Goal: Task Accomplishment & Management: Complete application form

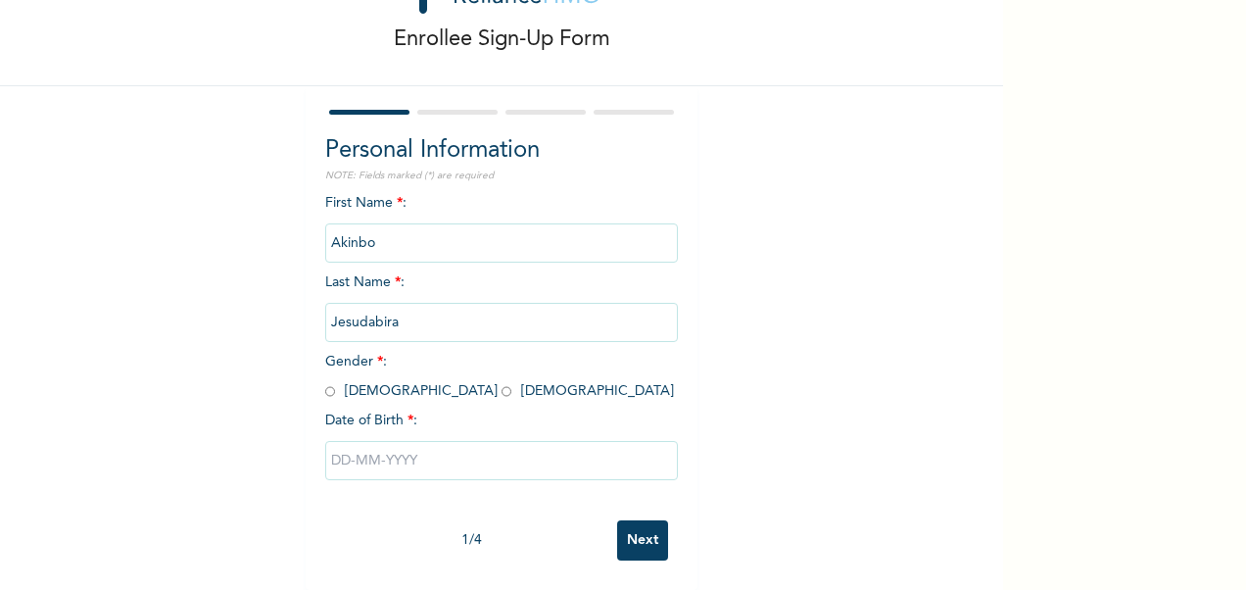
scroll to position [102, 0]
click at [501, 382] on input "radio" at bounding box center [506, 391] width 10 height 19
radio input "true"
click at [388, 451] on input "text" at bounding box center [501, 460] width 353 height 39
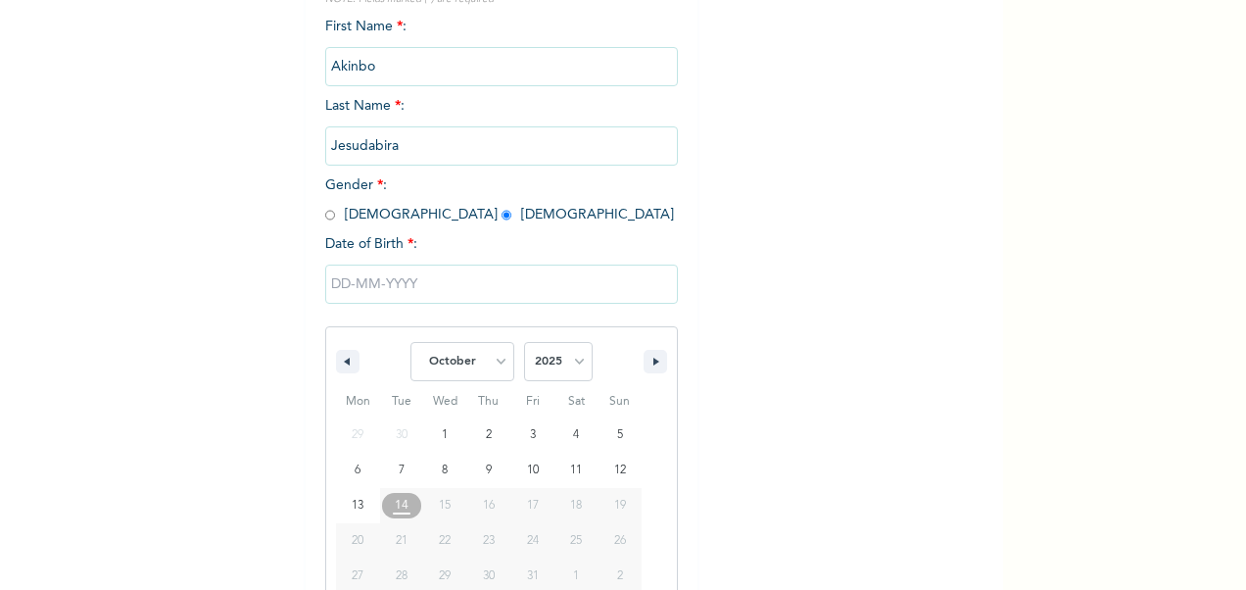
scroll to position [302, 0]
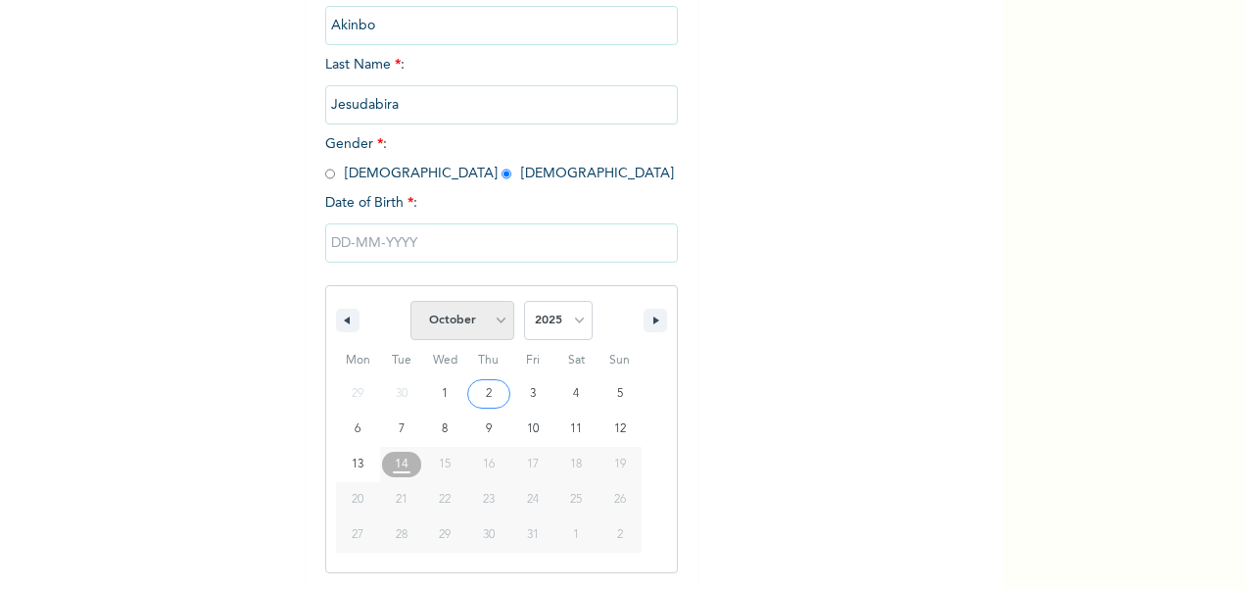
click at [491, 321] on select "January February March April May June July August September October November De…" at bounding box center [462, 320] width 104 height 39
select select "7"
click at [410, 303] on select "January February March April May June July August September October November De…" at bounding box center [462, 320] width 104 height 39
click at [568, 320] on select "2025 2024 2023 2022 2021 2020 2019 2018 2017 2016 2015 2014 2013 2012 2011 2010…" at bounding box center [558, 320] width 69 height 39
select select "2000"
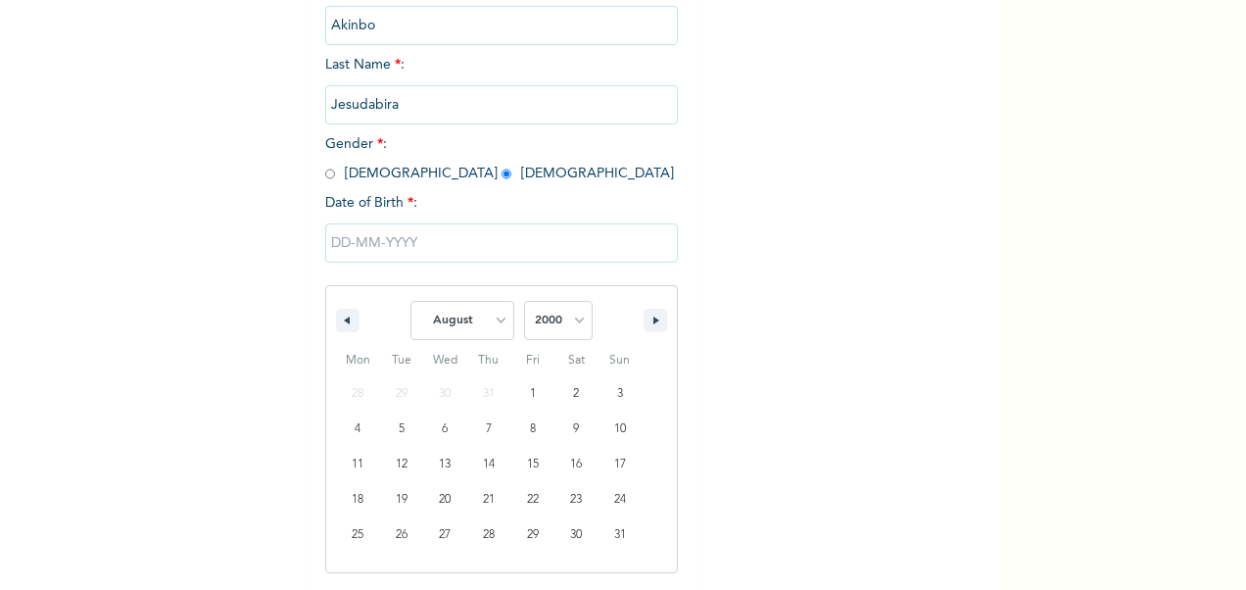
click at [524, 303] on select "2025 2024 2023 2022 2021 2020 2019 2018 2017 2016 2015 2014 2013 2012 2011 2010…" at bounding box center [558, 320] width 69 height 39
type input "[DATE]"
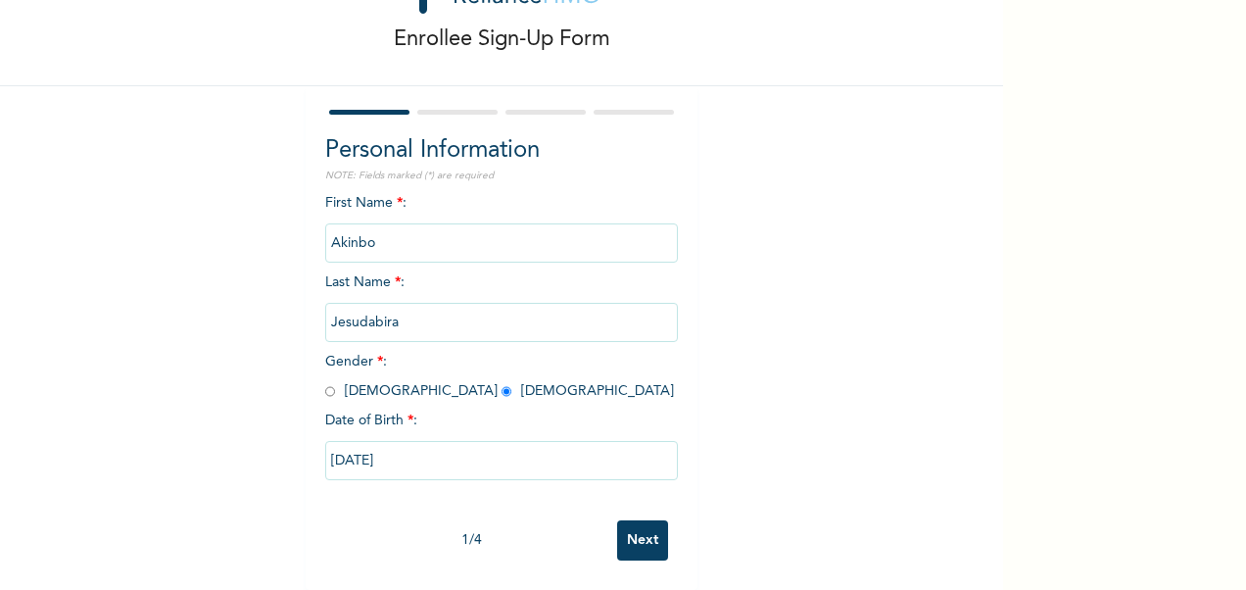
click at [633, 520] on input "Next" at bounding box center [642, 540] width 51 height 40
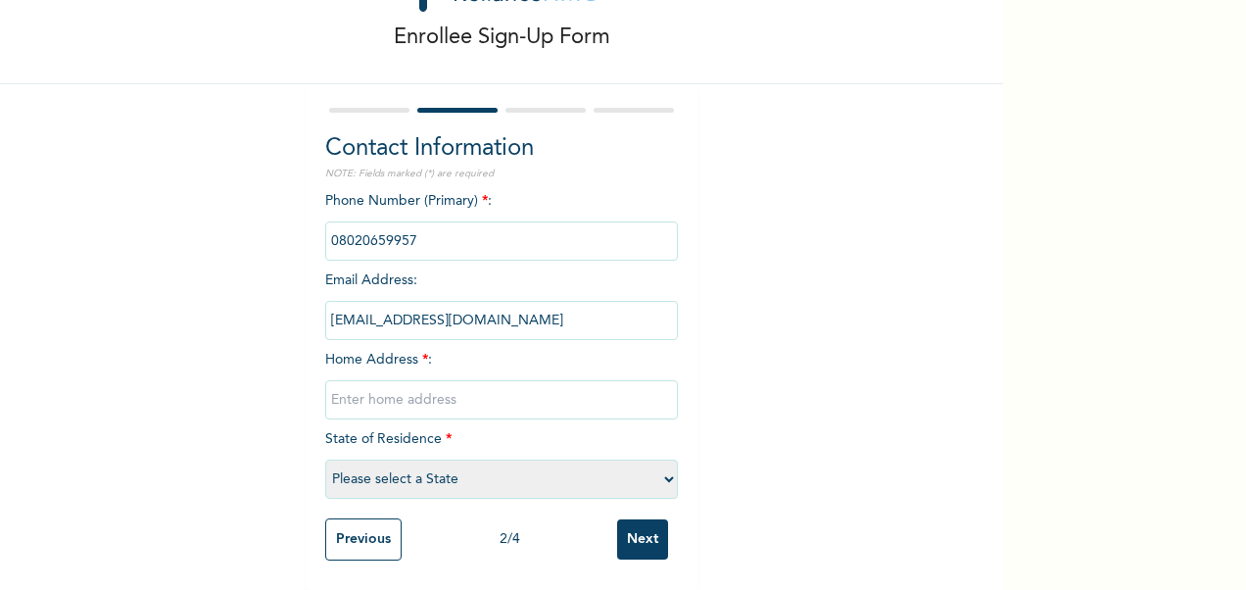
click at [510, 380] on input "text" at bounding box center [501, 399] width 353 height 39
type input "[STREET_ADDRESS]"
click at [464, 470] on select "Please select a State [PERSON_NAME] (FCT) [PERSON_NAME] Ibom [GEOGRAPHIC_DATA] …" at bounding box center [501, 478] width 353 height 39
select select "25"
click at [325, 459] on select "Please select a State [PERSON_NAME] (FCT) [PERSON_NAME] Ibom [GEOGRAPHIC_DATA] …" at bounding box center [501, 478] width 353 height 39
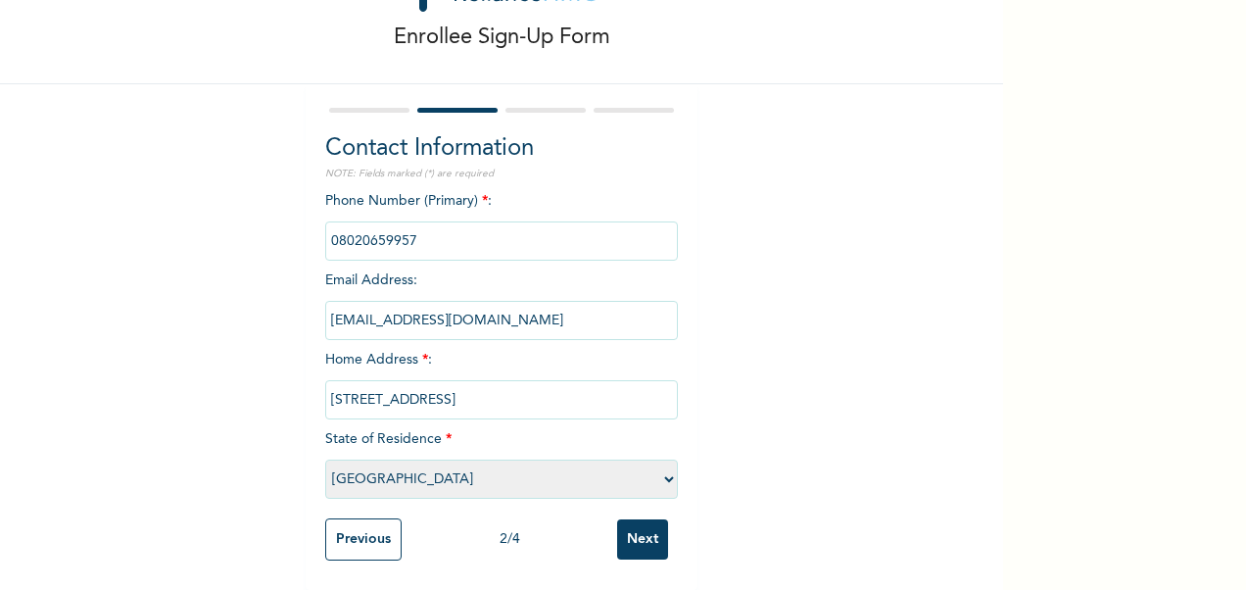
click at [633, 528] on input "Next" at bounding box center [642, 539] width 51 height 40
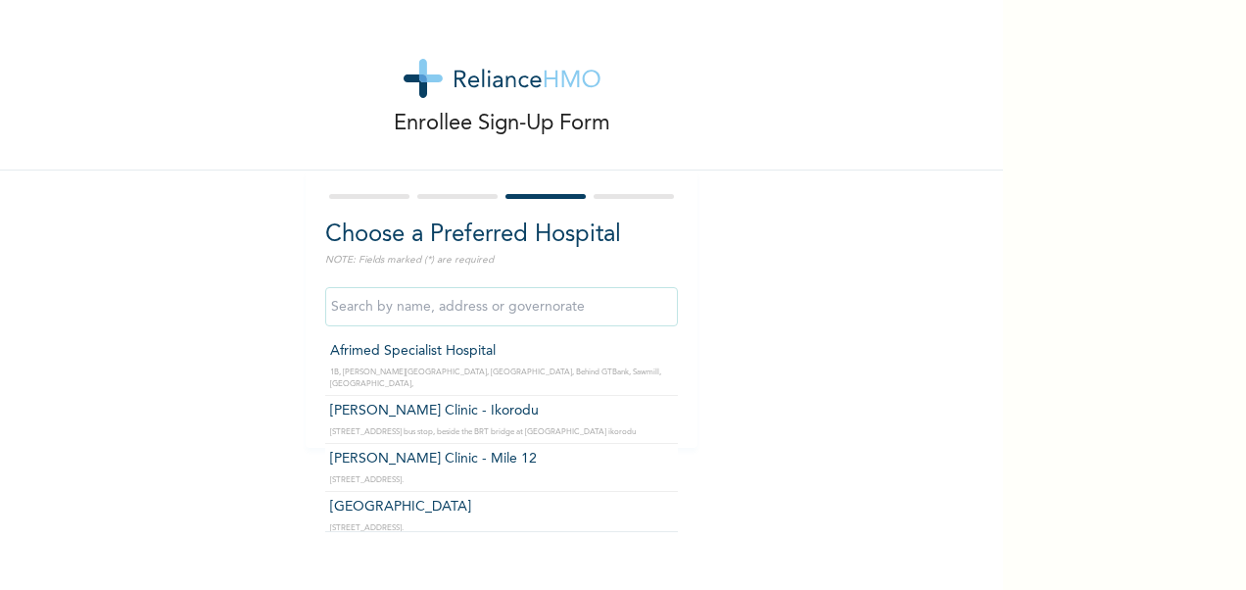
click at [523, 309] on input "text" at bounding box center [501, 306] width 353 height 39
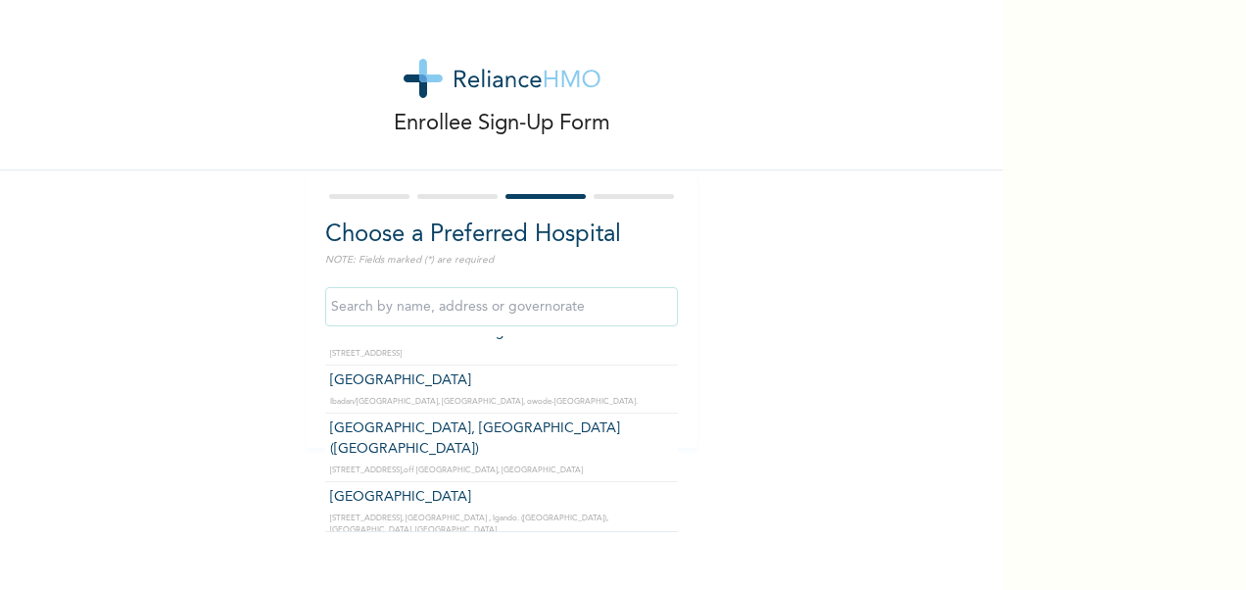
scroll to position [7933, 0]
click at [423, 308] on input "text" at bounding box center [501, 306] width 353 height 39
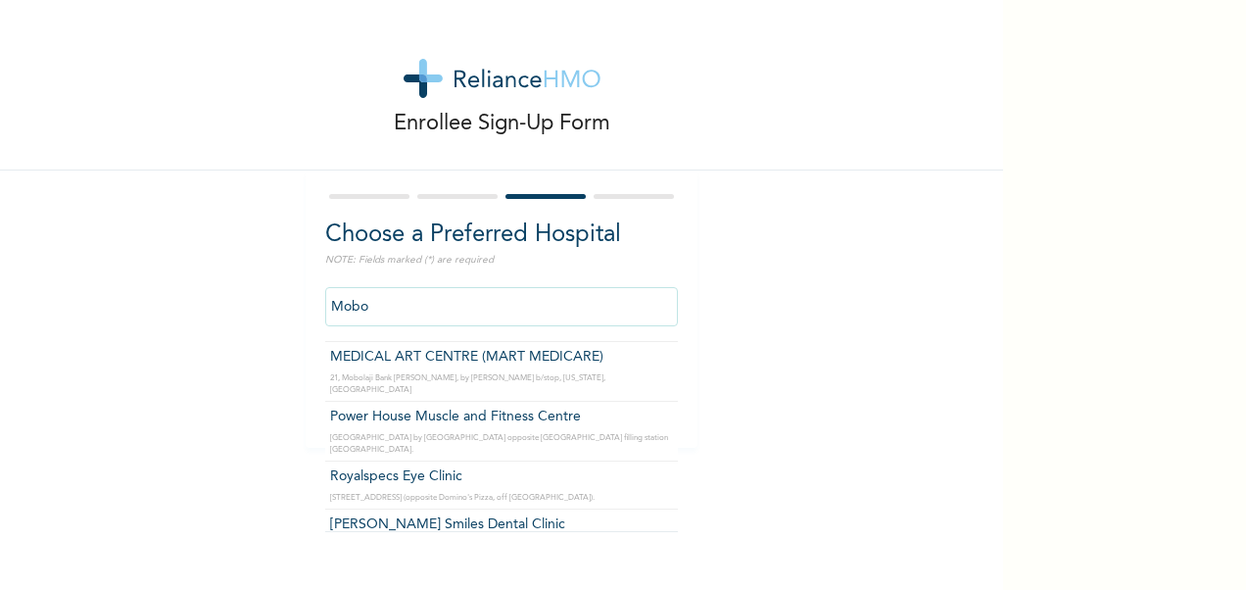
scroll to position [0, 0]
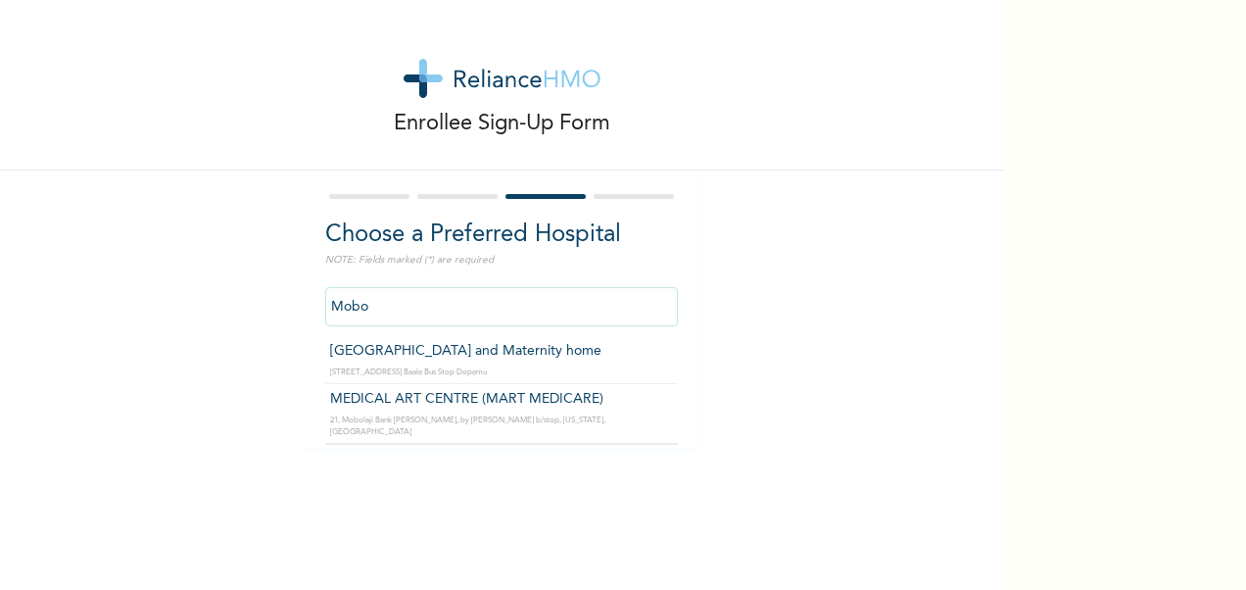
type input "[GEOGRAPHIC_DATA] and Maternity home"
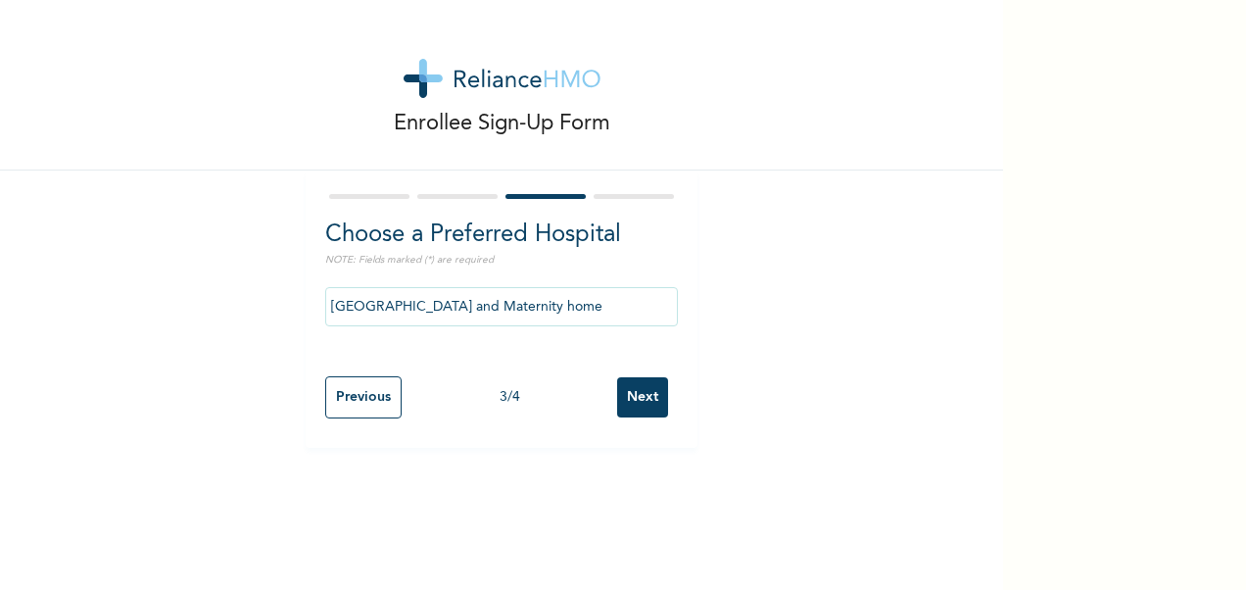
drag, startPoint x: 648, startPoint y: 402, endPoint x: 585, endPoint y: 300, distance: 120.1
click at [585, 300] on form "Choose a Preferred Hospital NOTE: Fields marked (*) are required [GEOGRAPHIC_DA…" at bounding box center [501, 309] width 353 height 238
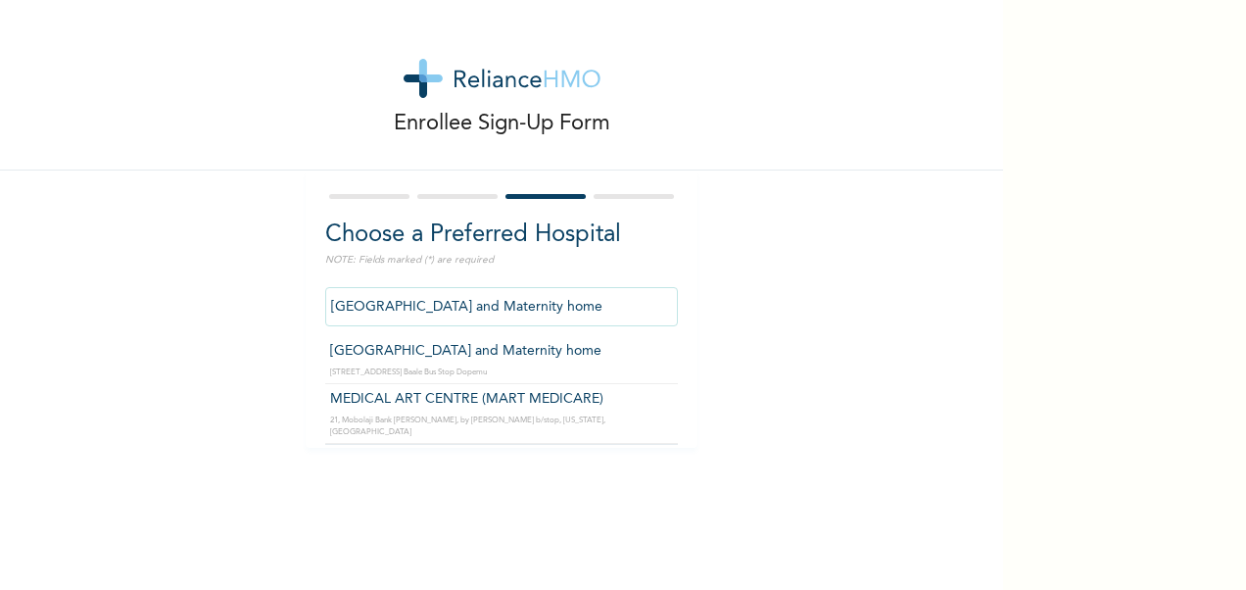
click at [585, 300] on input "[GEOGRAPHIC_DATA] and Maternity home" at bounding box center [501, 306] width 353 height 39
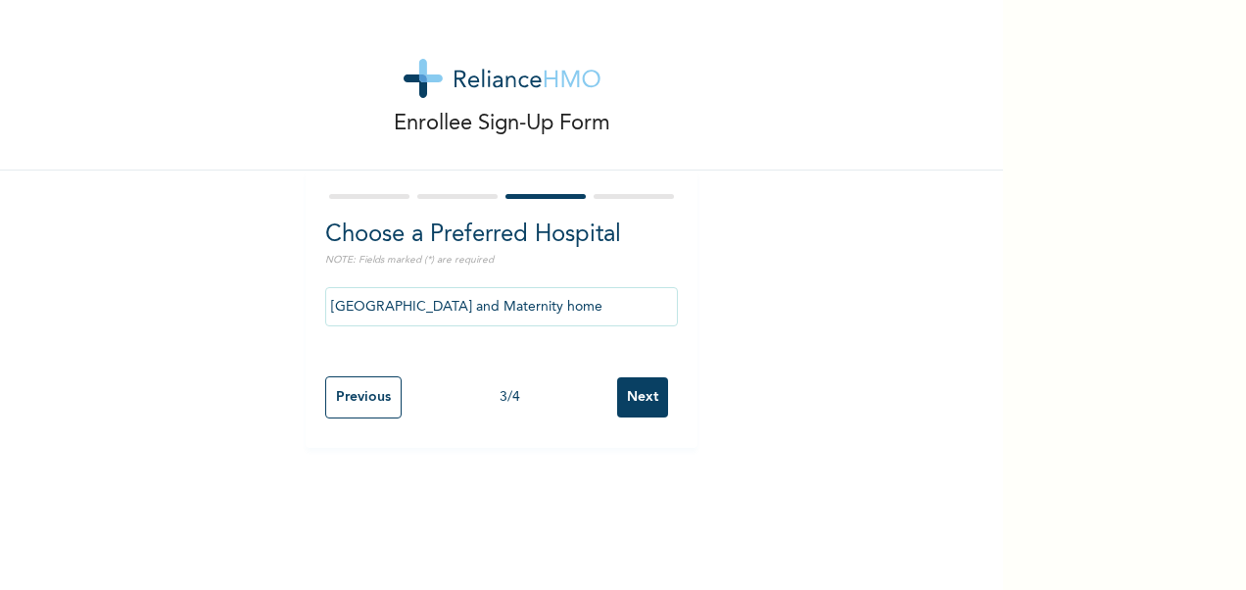
click at [562, 496] on div "Enrollee Sign-Up Form Choose a Preferred Hospital NOTE: Fields marked (*) are r…" at bounding box center [501, 295] width 1003 height 590
click at [635, 397] on input "Next" at bounding box center [642, 397] width 51 height 40
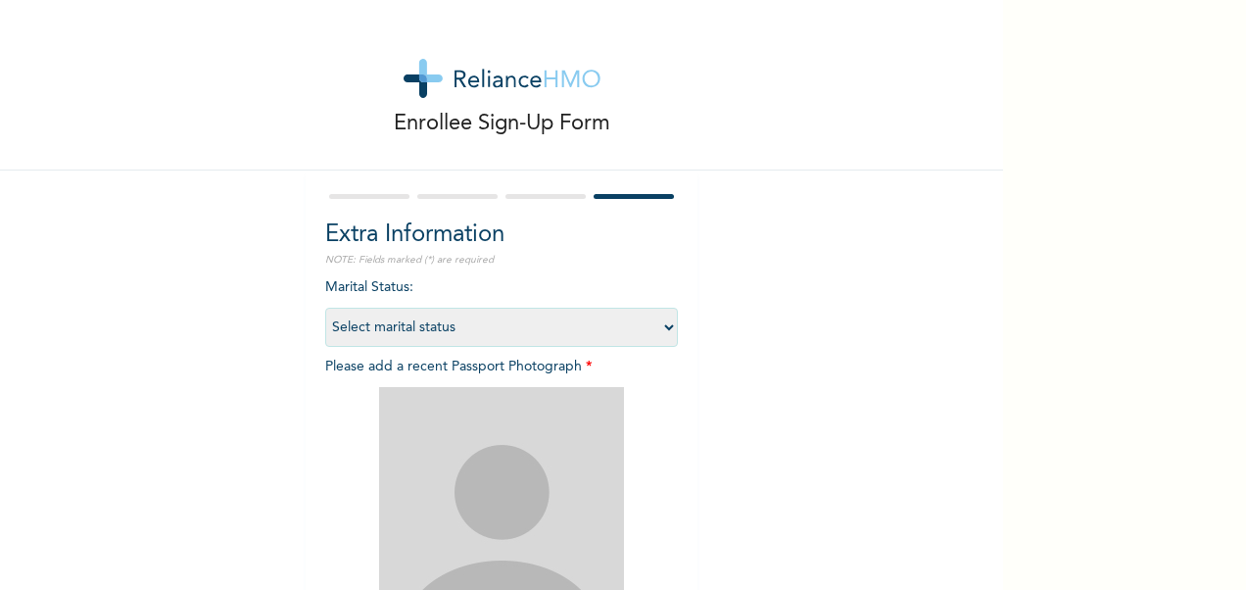
click at [582, 322] on select "Select marital status [DEMOGRAPHIC_DATA] Married [DEMOGRAPHIC_DATA] Widow/[DEMO…" at bounding box center [501, 327] width 353 height 39
select select "1"
click at [325, 308] on select "Select marital status [DEMOGRAPHIC_DATA] Married [DEMOGRAPHIC_DATA] Widow/[DEMO…" at bounding box center [501, 327] width 353 height 39
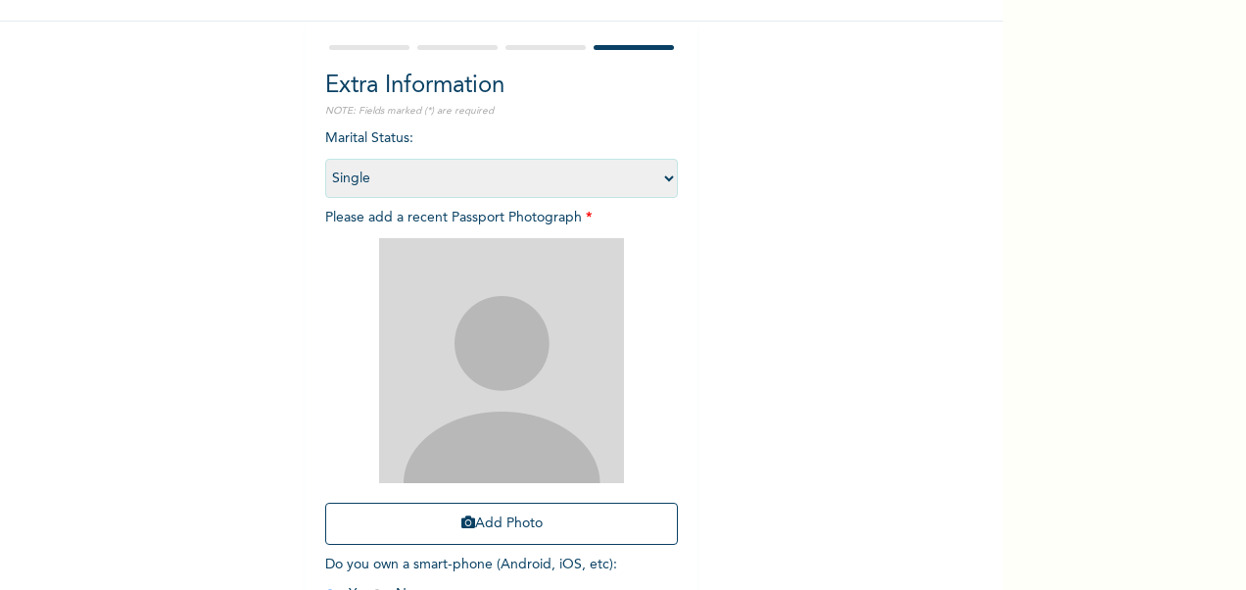
scroll to position [153, 0]
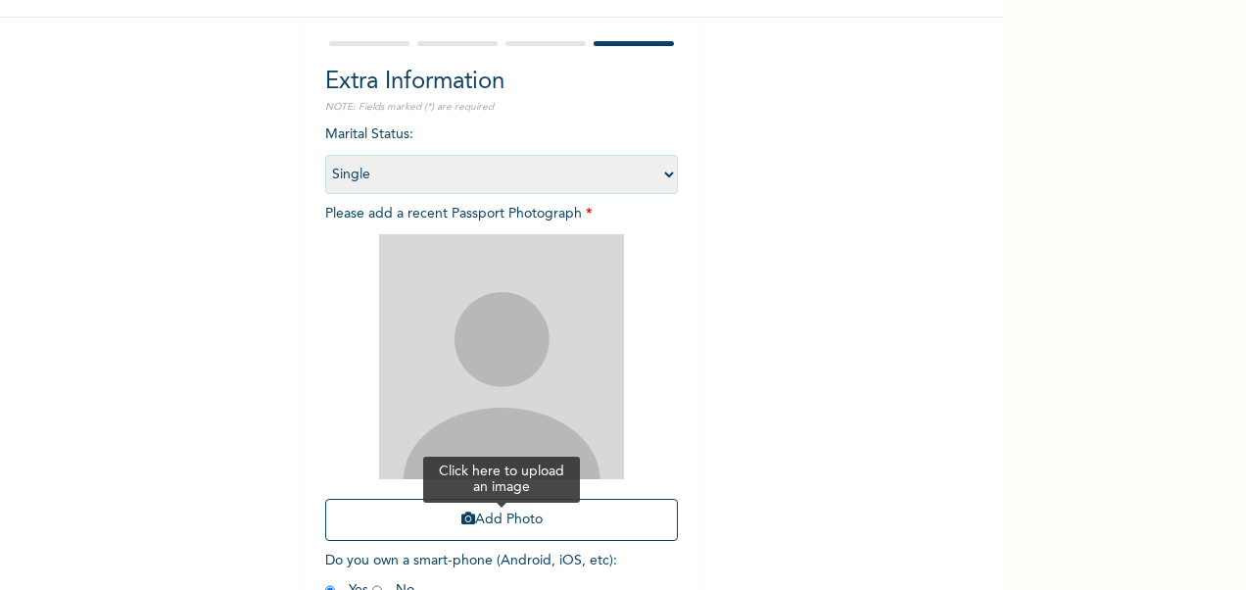
click at [511, 522] on button "Add Photo" at bounding box center [501, 519] width 353 height 42
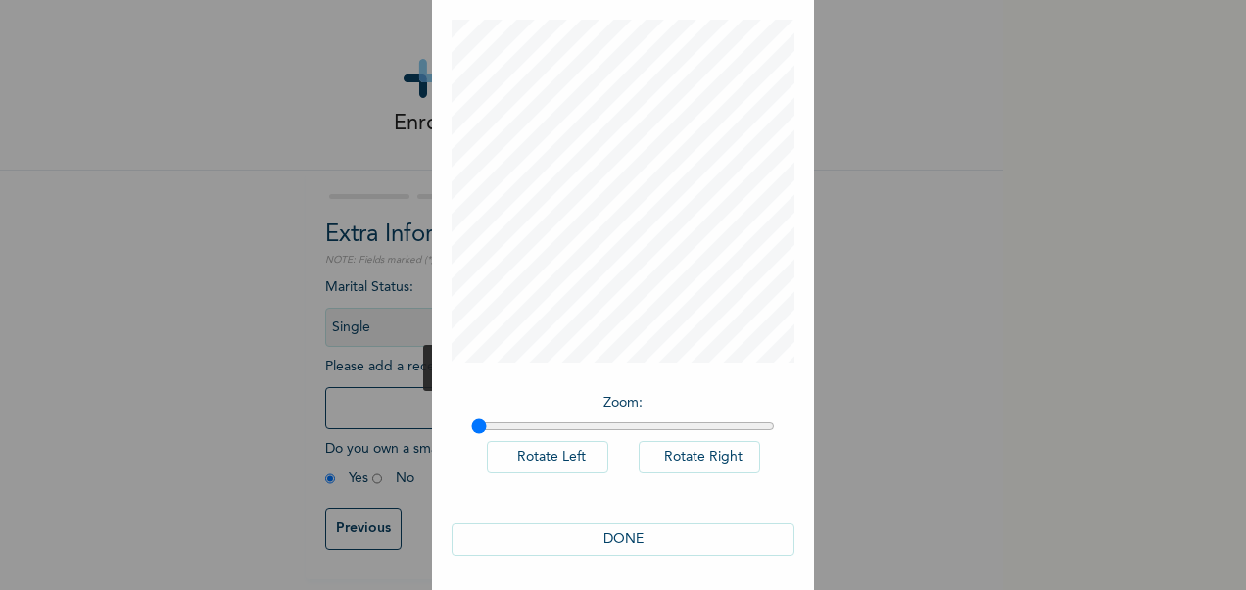
scroll to position [93, 0]
click at [533, 451] on button "Rotate Left" at bounding box center [547, 454] width 121 height 32
click at [700, 460] on button "Rotate Right" at bounding box center [699, 454] width 121 height 32
click at [641, 529] on button "DONE" at bounding box center [622, 536] width 343 height 32
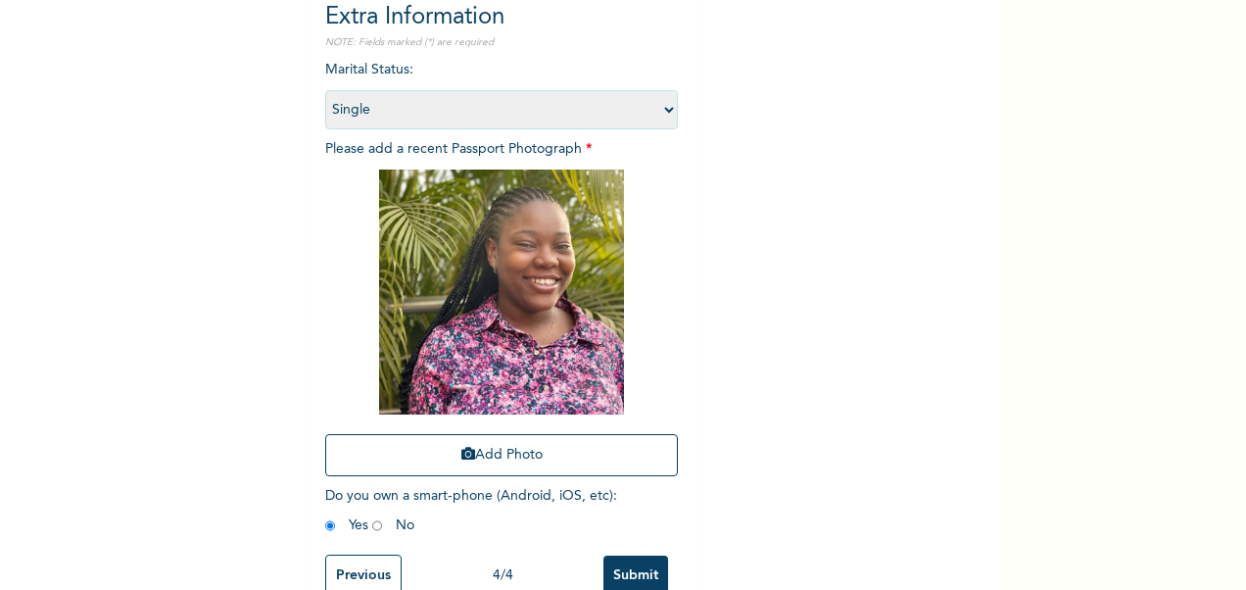
scroll to position [270, 0]
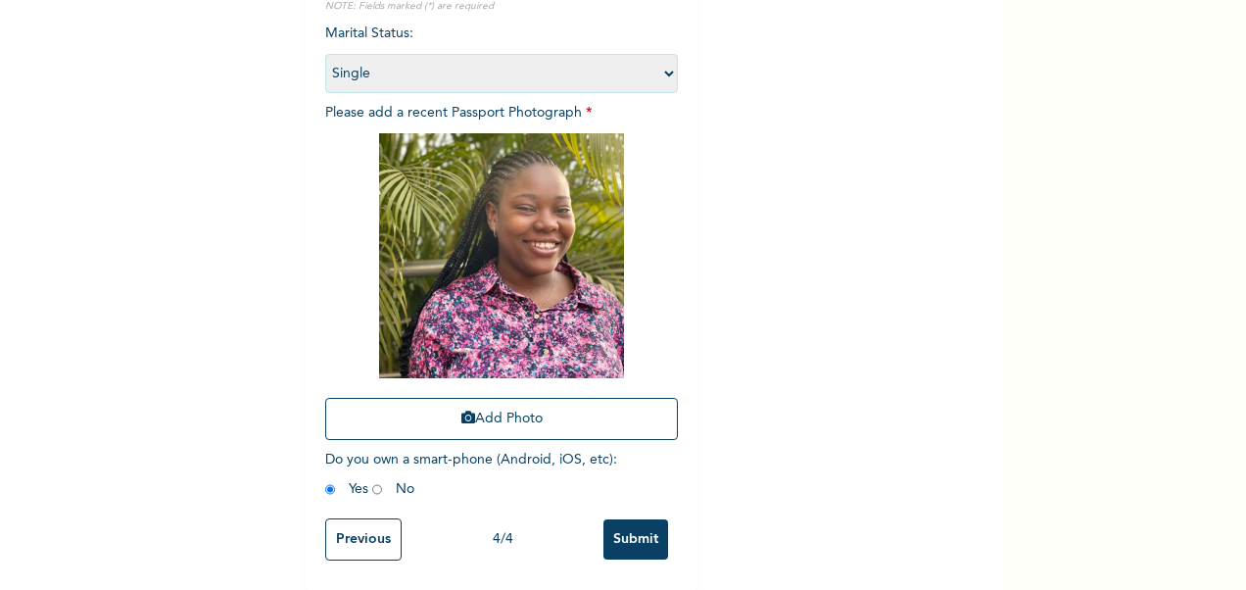
click at [632, 524] on input "Submit" at bounding box center [635, 539] width 65 height 40
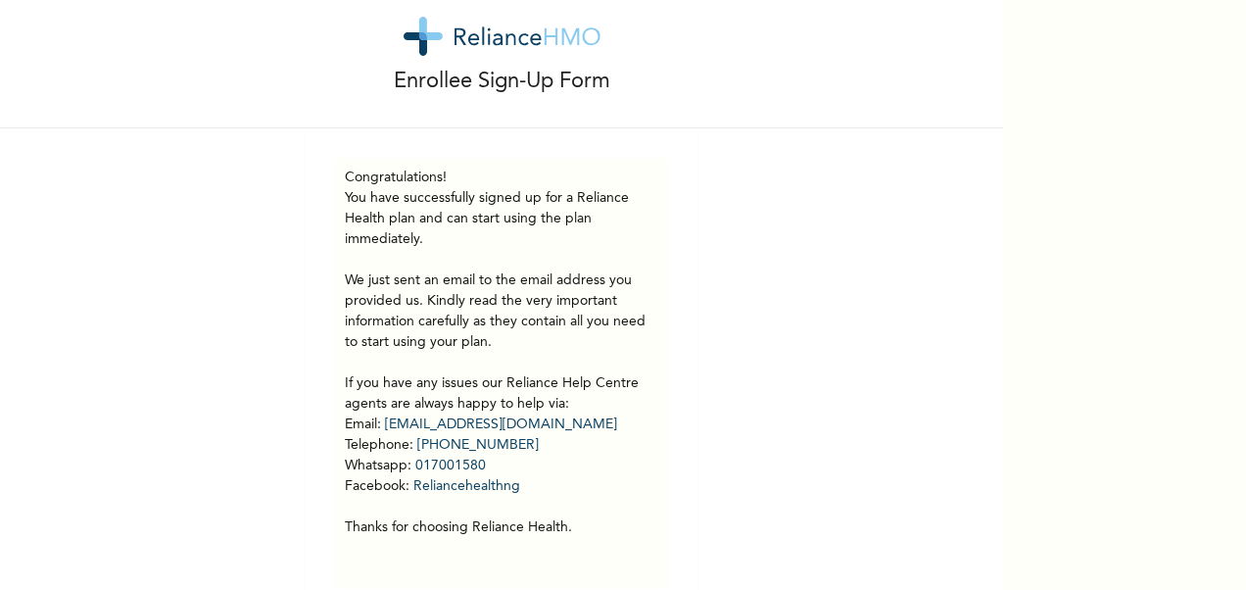
scroll to position [85, 0]
